Goal: Check status: Check status

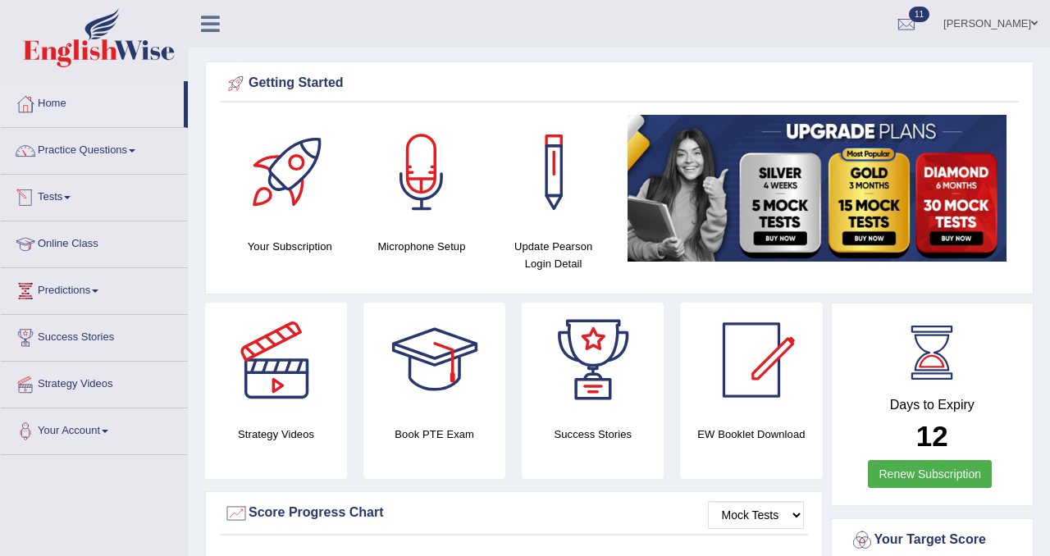
click at [885, 16] on link "11" at bounding box center [906, 21] width 49 height 43
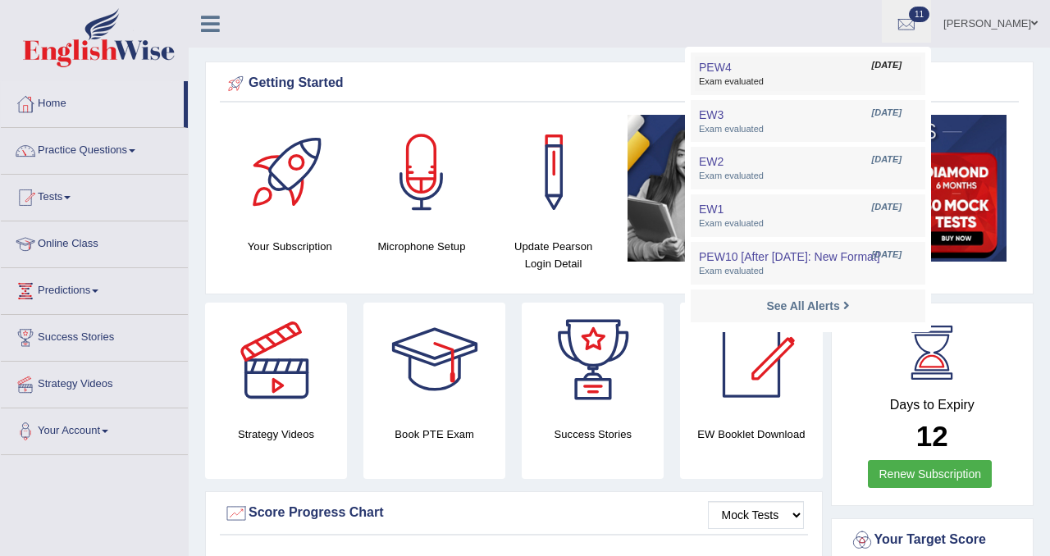
click at [725, 75] on link "PEW4 Aug 27, 2025 Exam evaluated" at bounding box center [808, 74] width 226 height 34
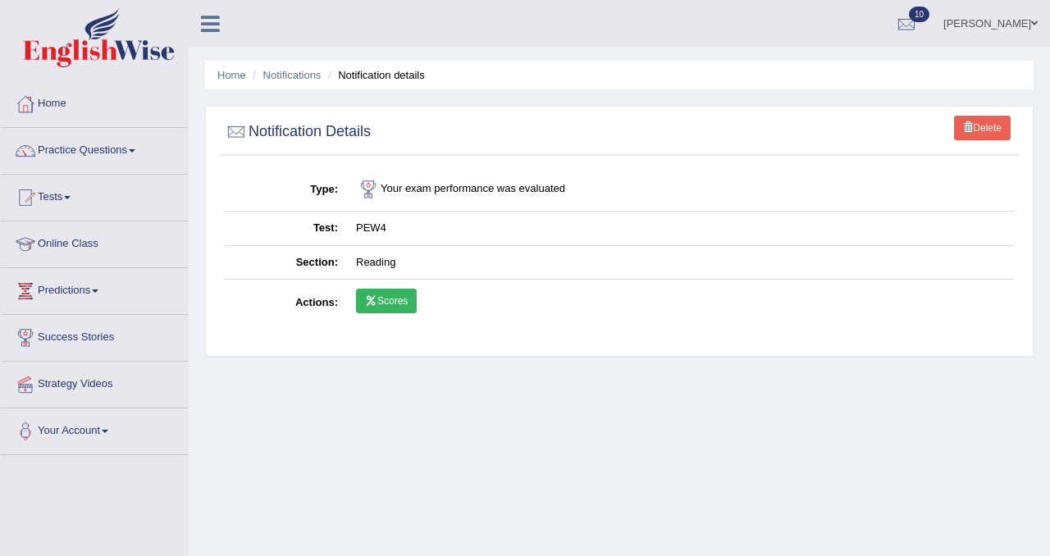
click at [379, 300] on link "Scores" at bounding box center [386, 301] width 61 height 25
click at [70, 106] on link "Home" at bounding box center [94, 101] width 187 height 41
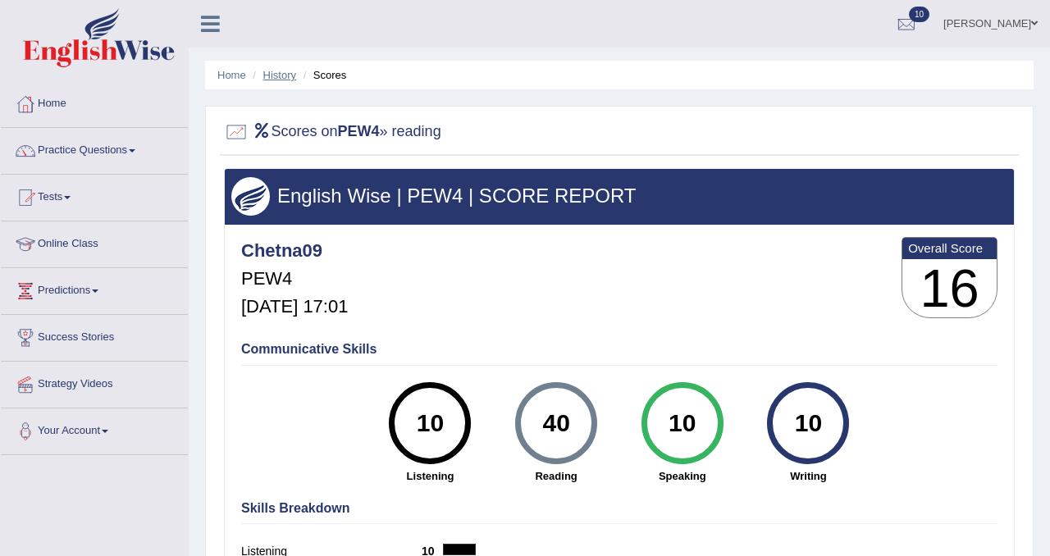
click at [281, 78] on link "History" at bounding box center [279, 75] width 33 height 12
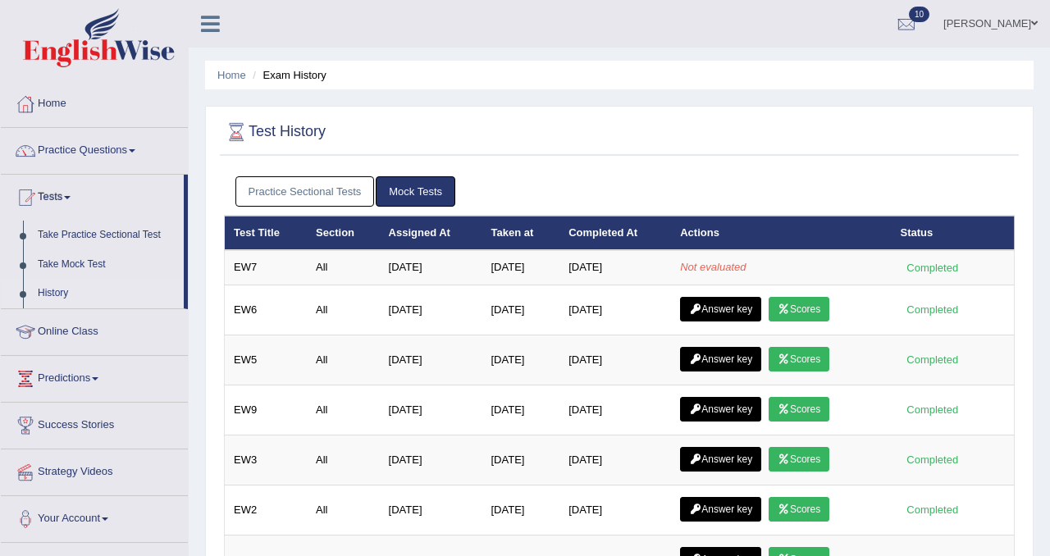
click at [342, 195] on link "Practice Sectional Tests" at bounding box center [304, 191] width 139 height 30
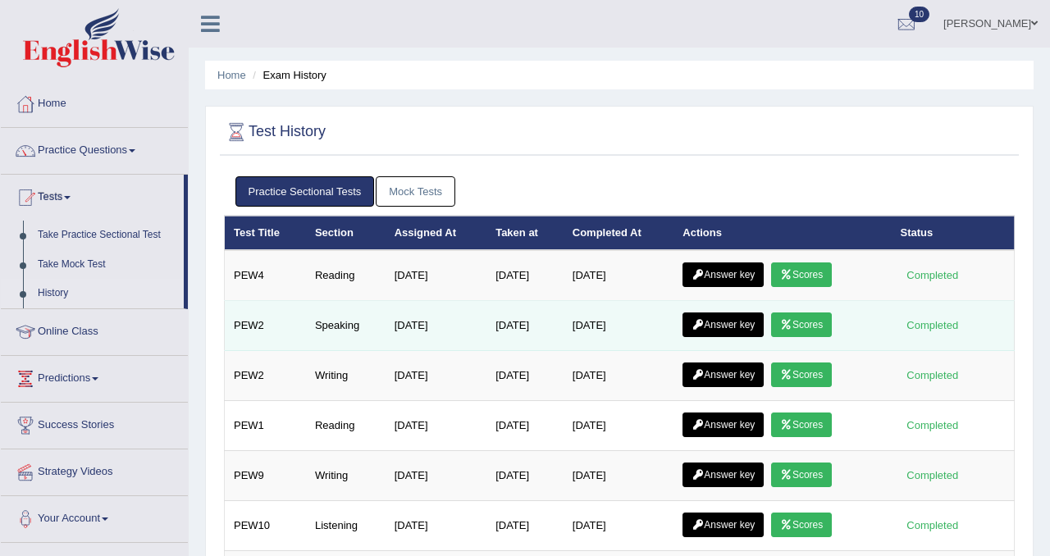
click at [793, 323] on icon at bounding box center [786, 325] width 12 height 10
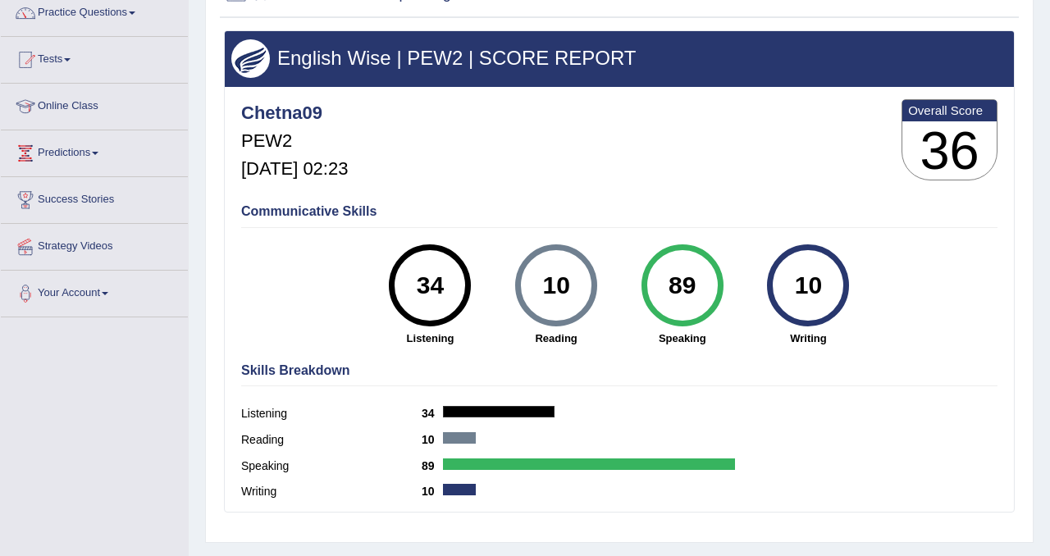
scroll to position [193, 0]
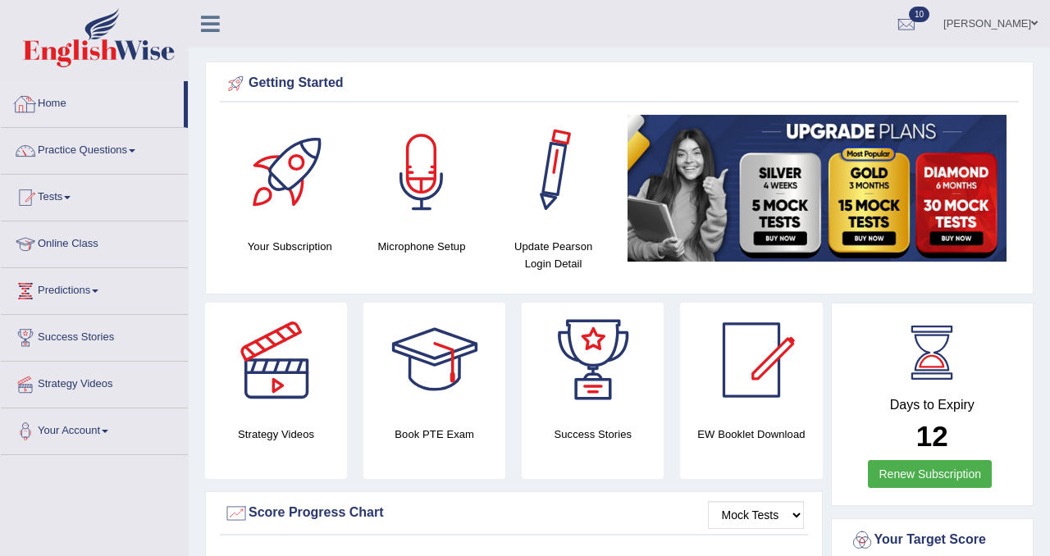
click at [49, 95] on link "Home" at bounding box center [92, 101] width 183 height 41
click at [67, 192] on link "Tests" at bounding box center [94, 195] width 187 height 41
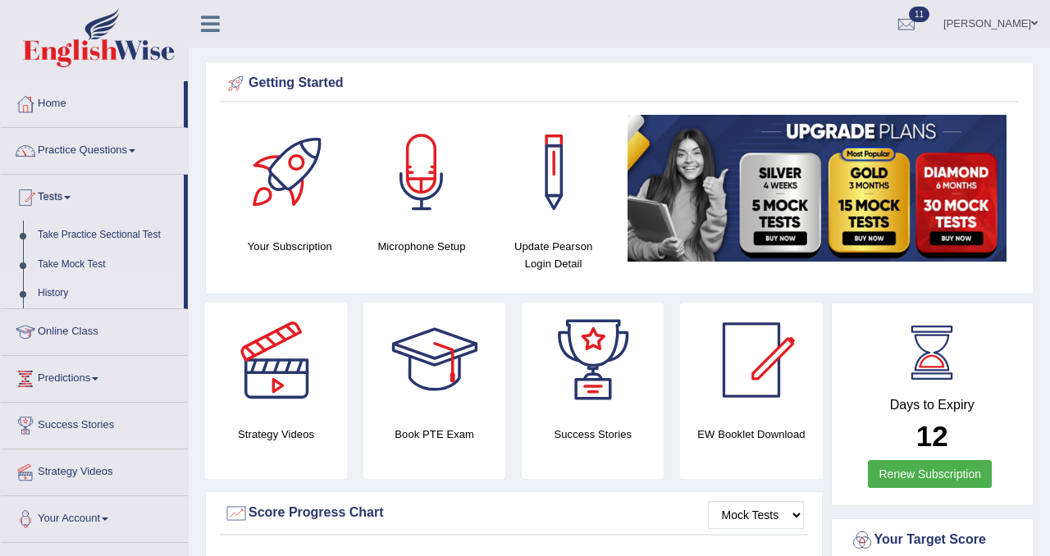
click at [53, 292] on link "History" at bounding box center [106, 294] width 153 height 30
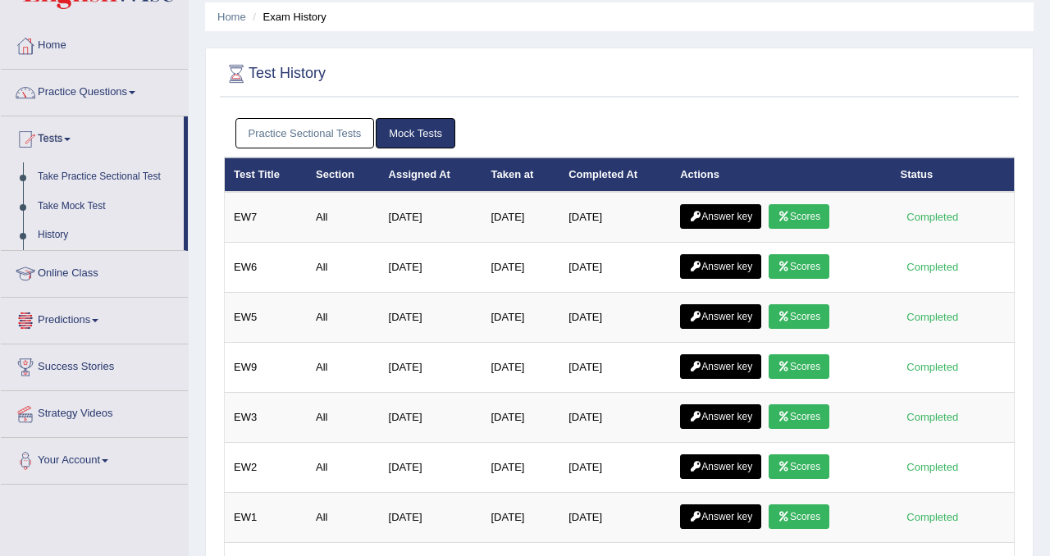
scroll to position [60, 0]
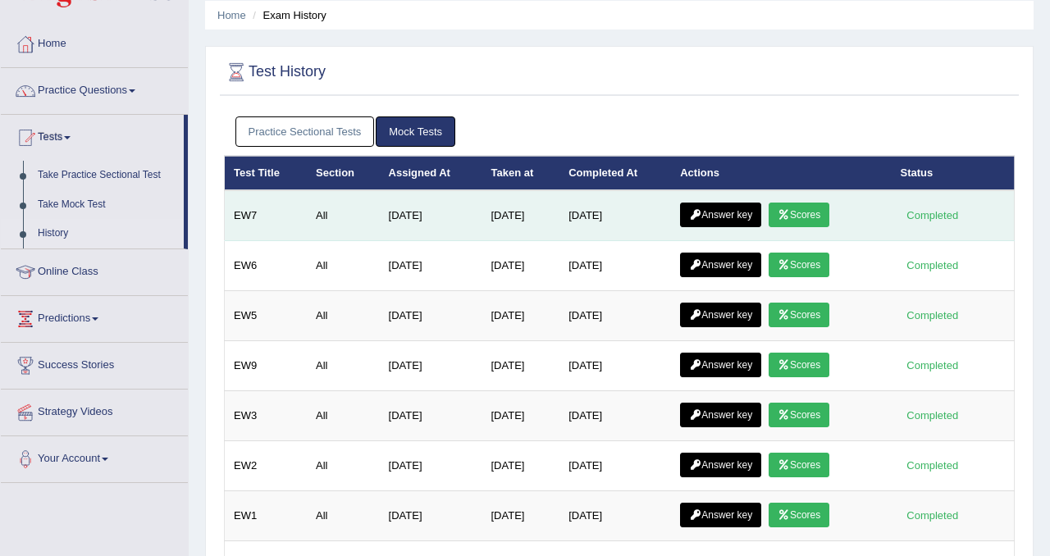
click at [805, 214] on link "Scores" at bounding box center [799, 215] width 61 height 25
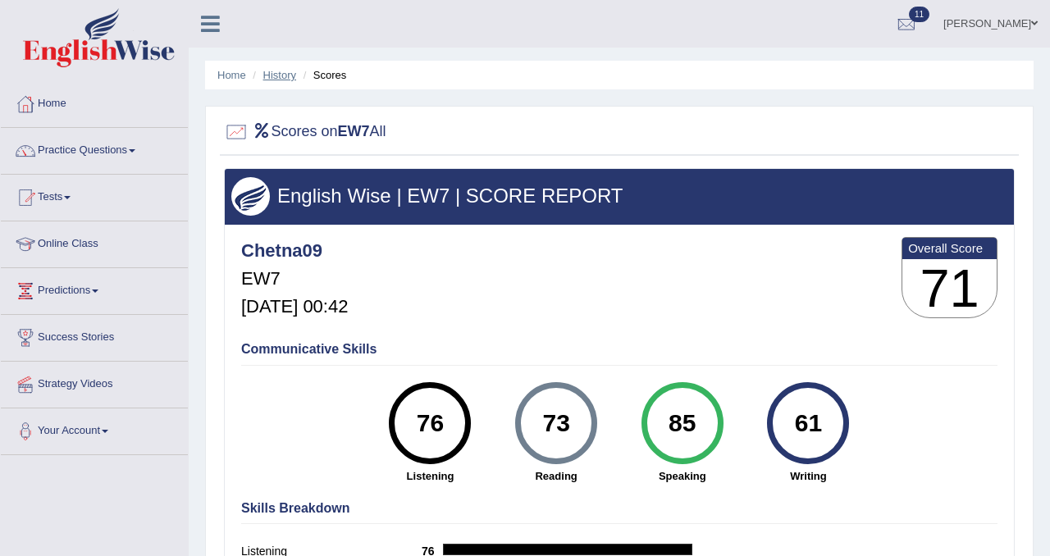
click at [286, 74] on link "History" at bounding box center [279, 75] width 33 height 12
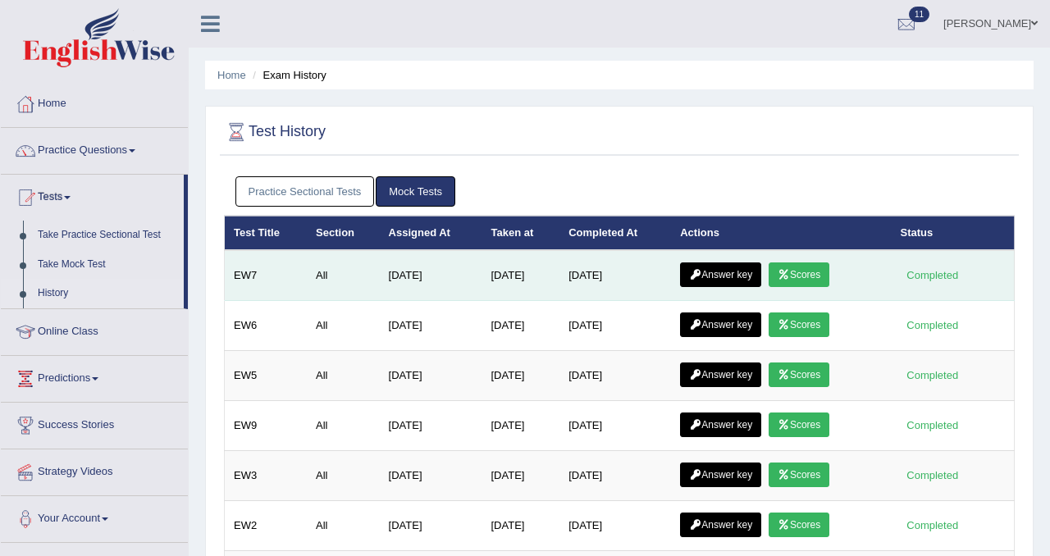
click at [750, 272] on link "Answer key" at bounding box center [720, 275] width 81 height 25
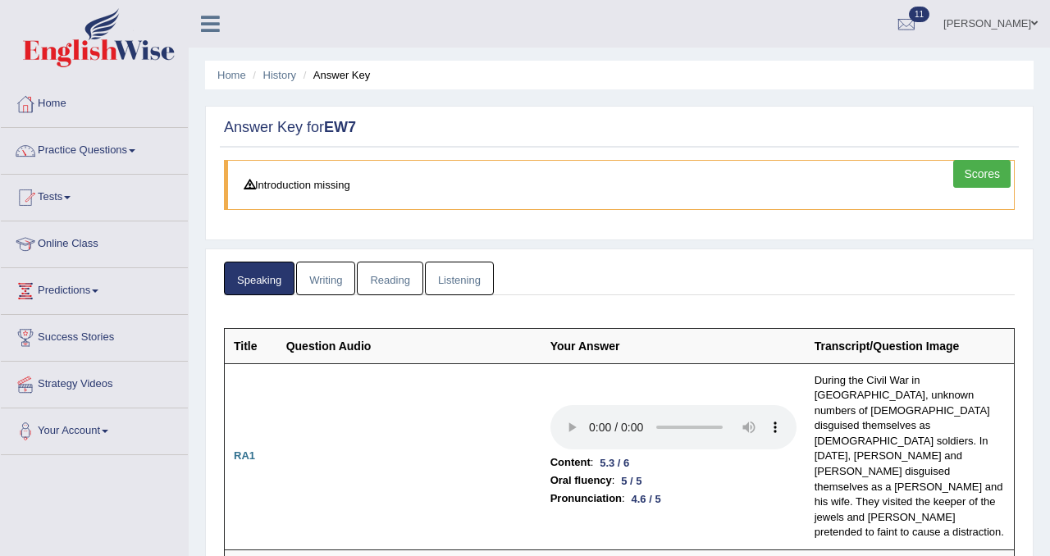
click at [341, 274] on link "Writing" at bounding box center [325, 279] width 59 height 34
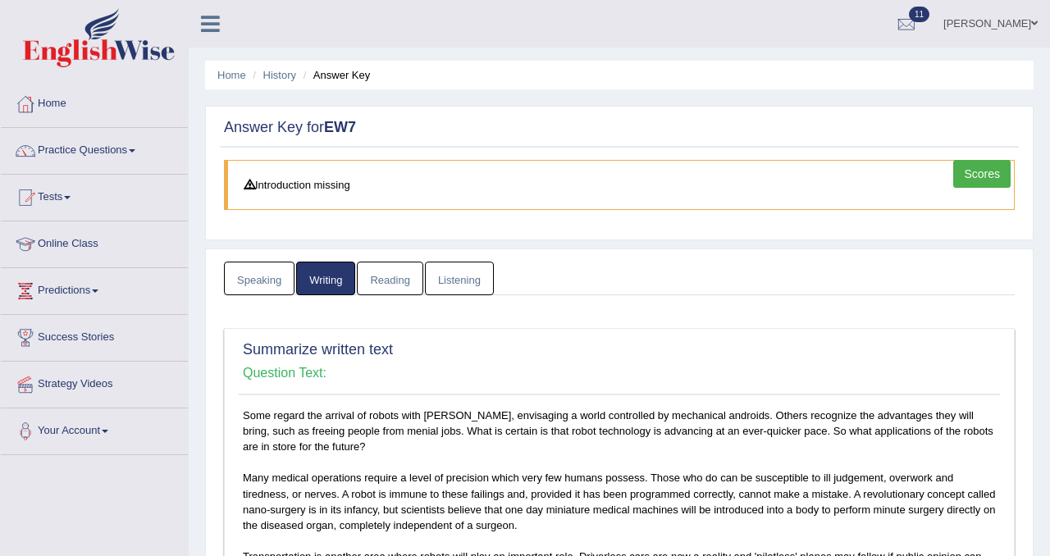
click at [397, 287] on link "Reading" at bounding box center [390, 279] width 66 height 34
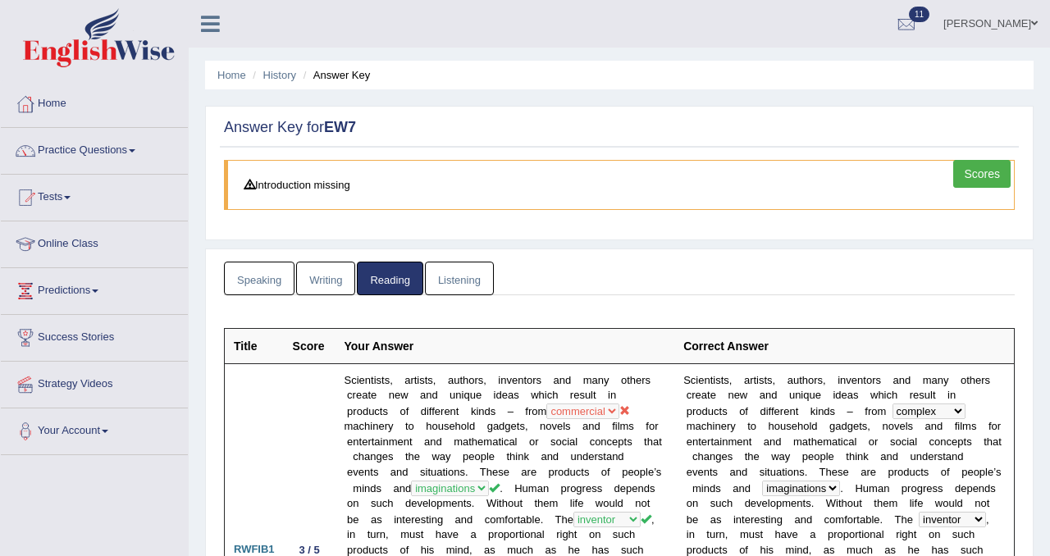
click at [465, 267] on link "Listening" at bounding box center [459, 279] width 69 height 34
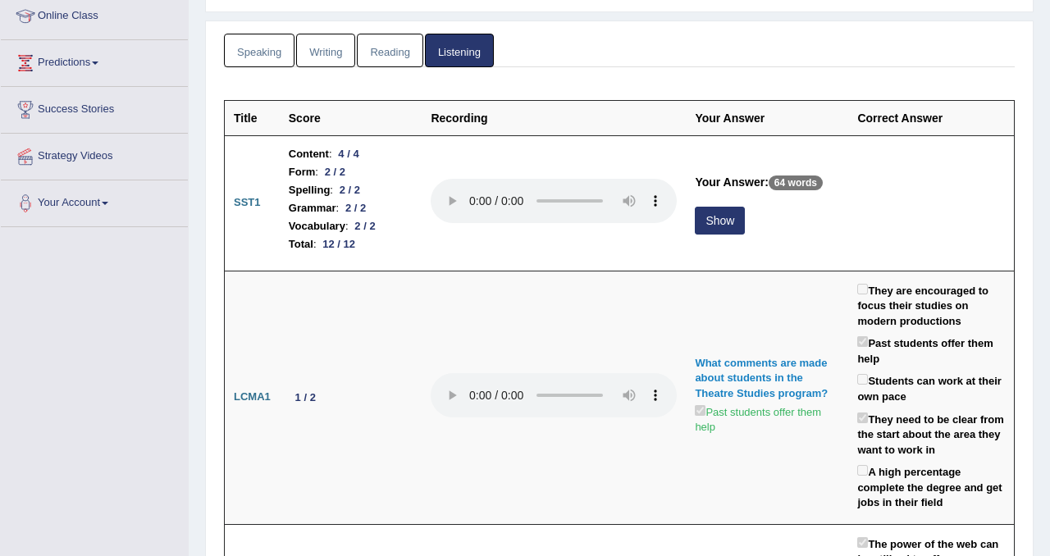
scroll to position [281, 0]
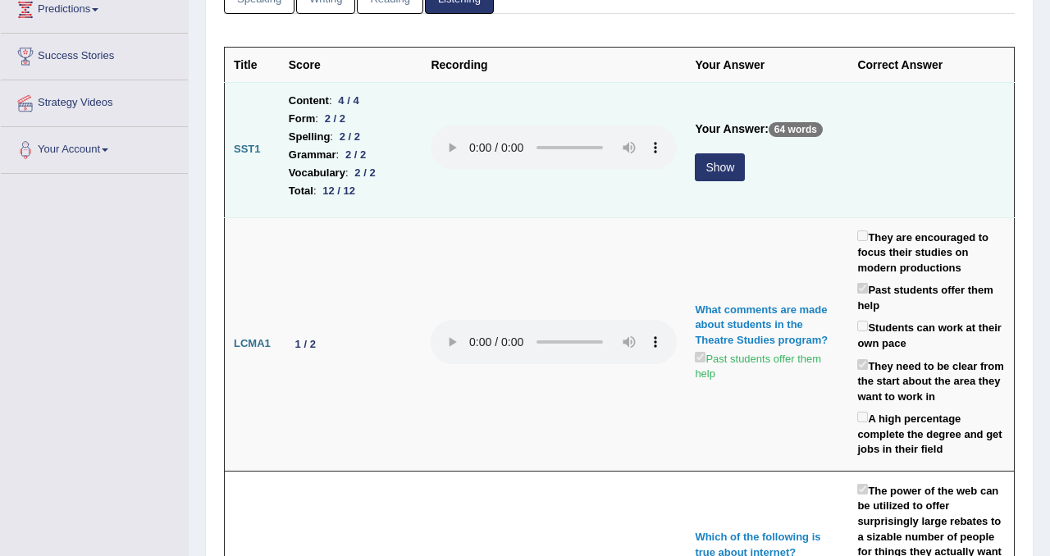
click at [726, 176] on button "Show" at bounding box center [720, 167] width 50 height 28
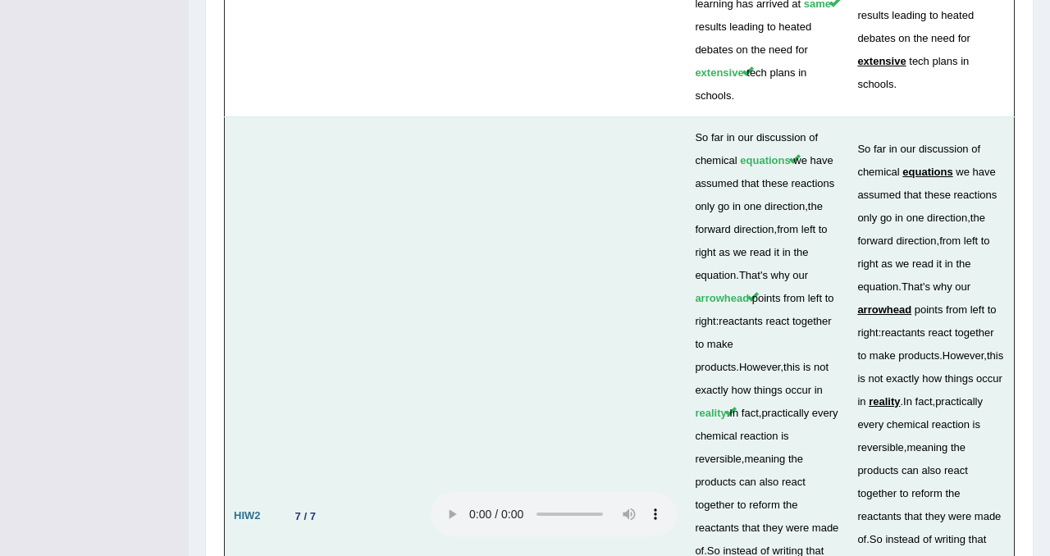
scroll to position [5805, 0]
